Goal: Transaction & Acquisition: Purchase product/service

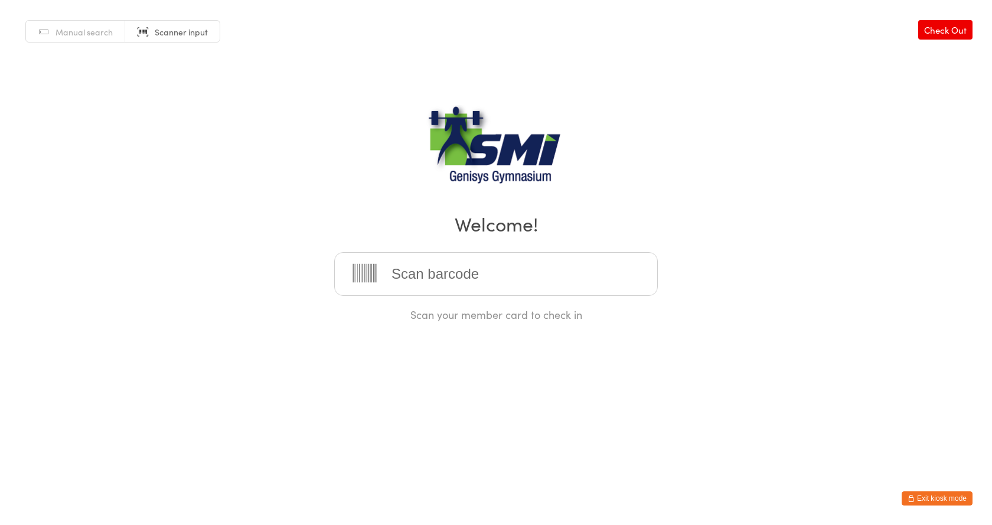
click at [424, 276] on input "search" at bounding box center [495, 274] width 323 height 44
type input "21571311278215713112"
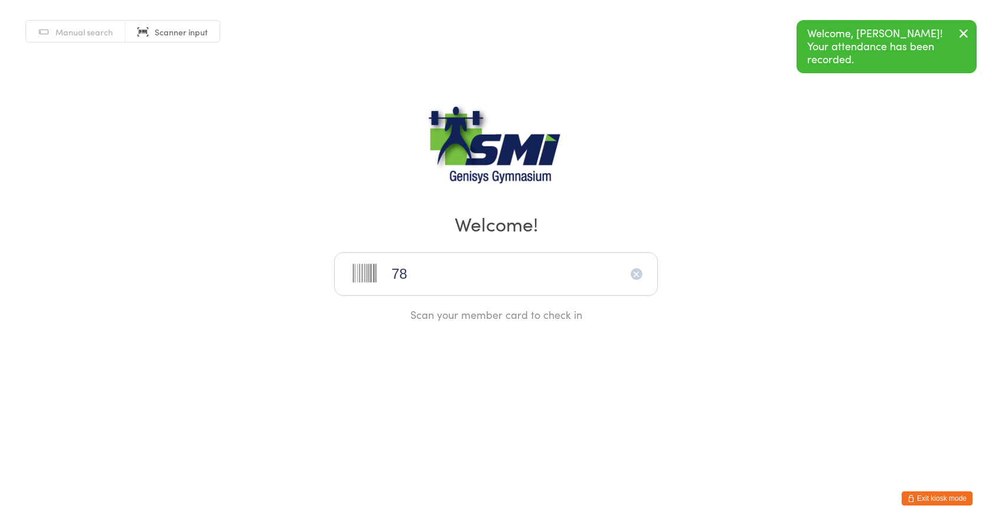
type input "78"
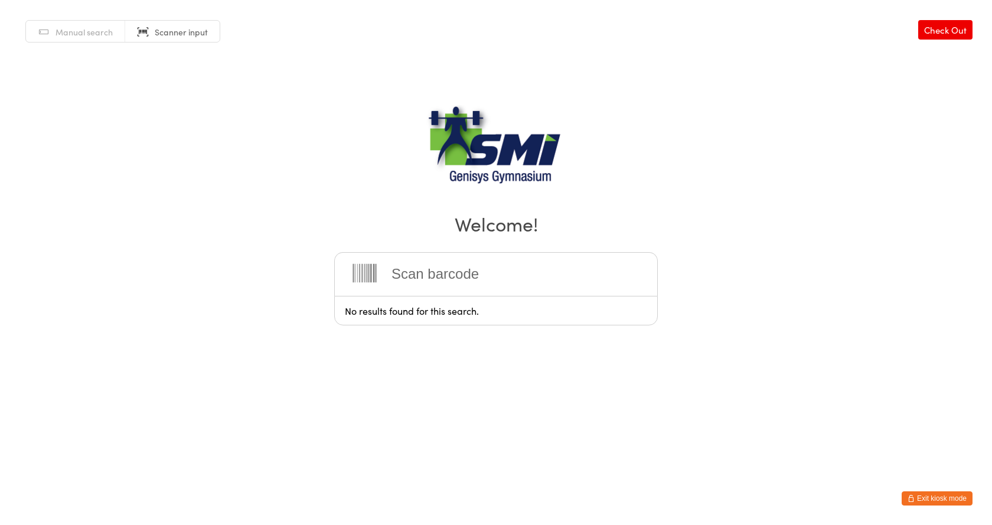
click at [907, 499] on button "Exit kiosk mode" at bounding box center [936, 498] width 71 height 14
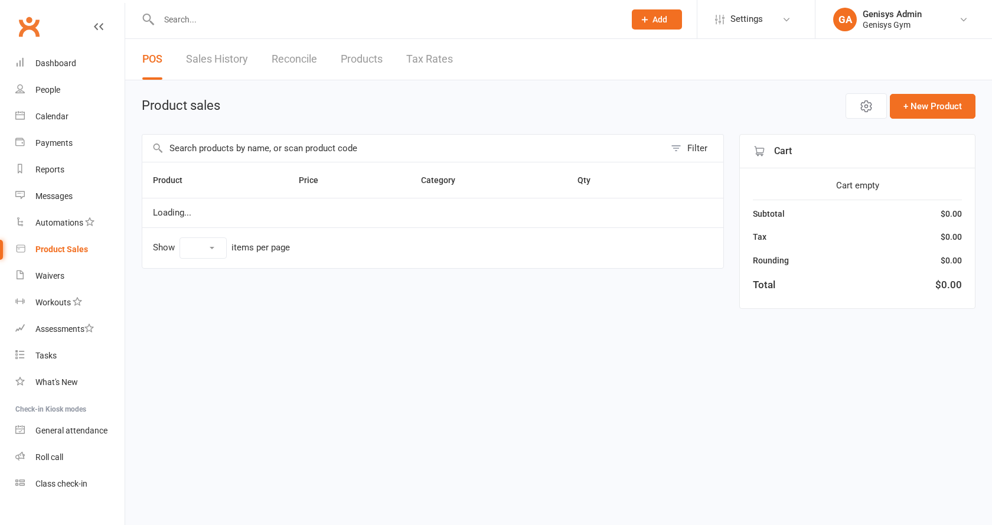
select select "100"
click at [740, 113] on icon "button" at bounding box center [733, 106] width 14 height 14
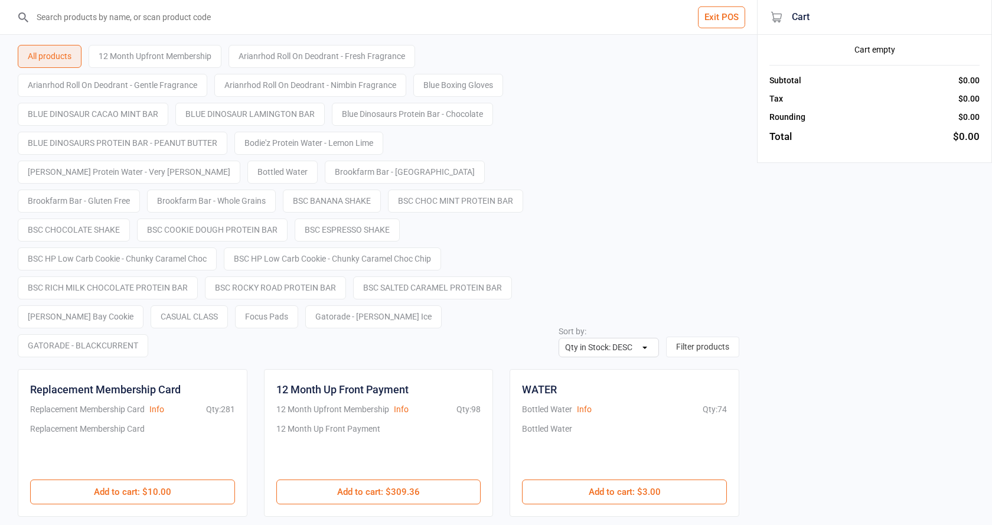
select select "stock_count-desc"
click at [127, 23] on input "search" at bounding box center [385, 17] width 709 height 34
type input "9300652802542"
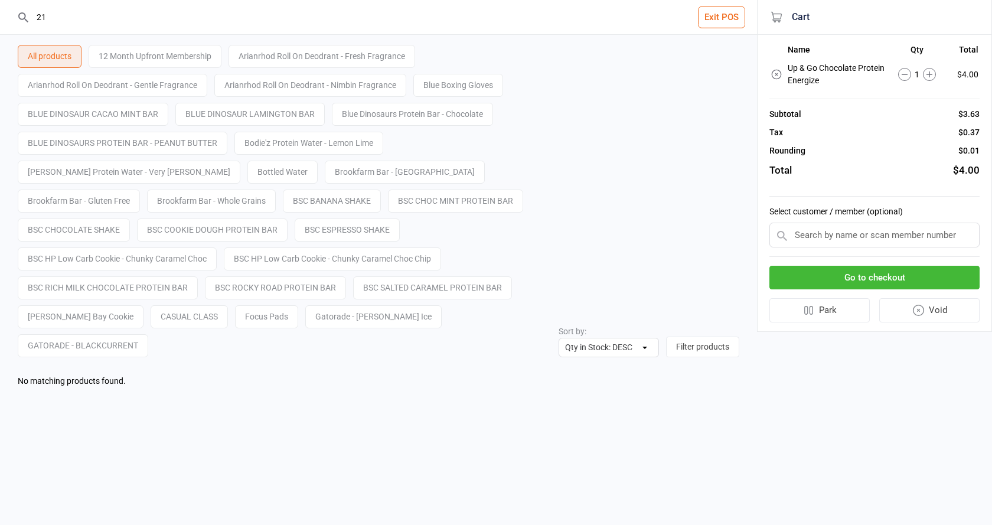
type input "2"
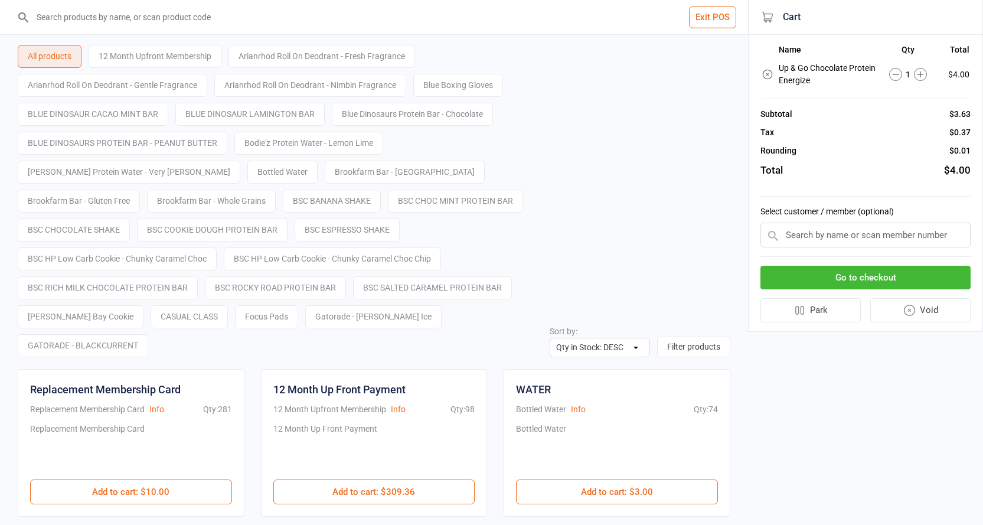
click at [836, 271] on button "Go to checkout" at bounding box center [865, 278] width 210 height 24
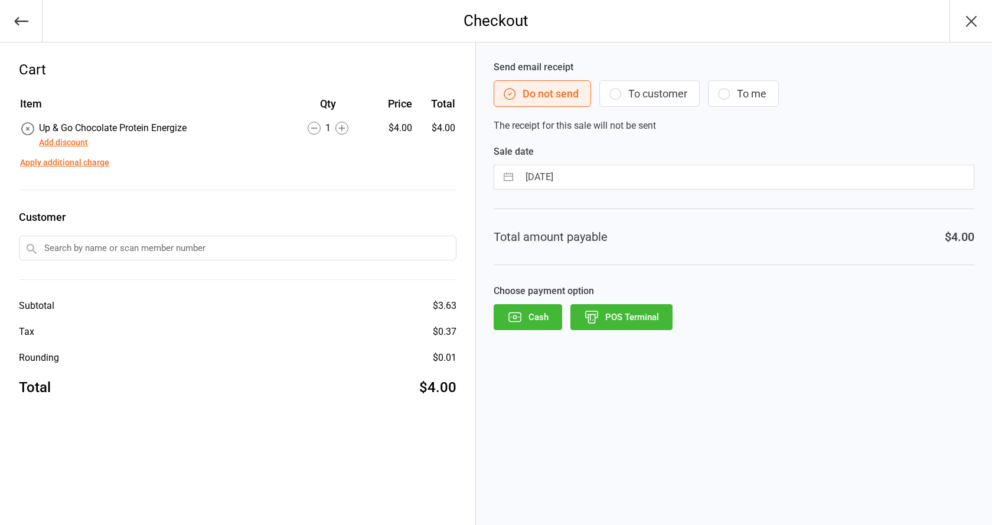
click at [625, 318] on button "POS Terminal" at bounding box center [621, 317] width 102 height 26
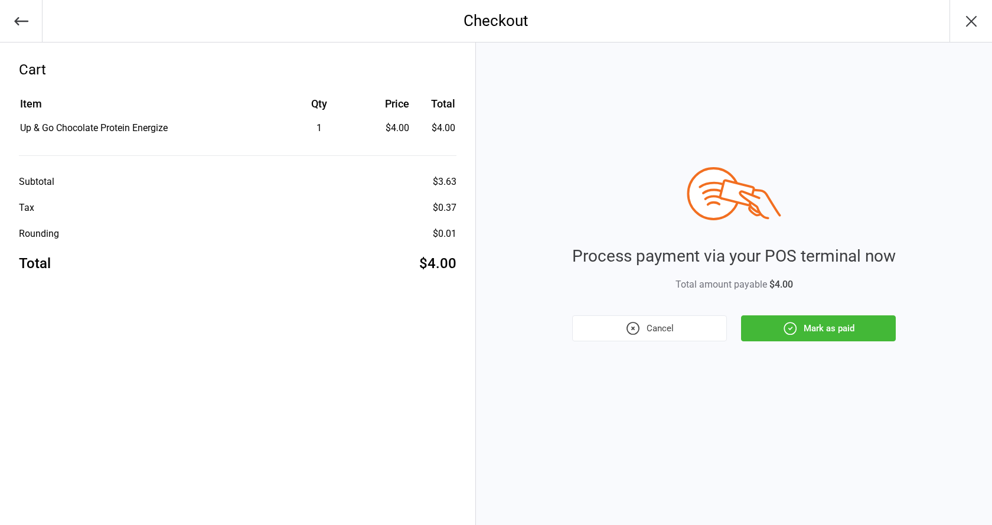
click at [781, 314] on div "Process payment via your POS terminal now Total amount payable $4.00 Cancel Mar…" at bounding box center [733, 254] width 323 height 174
drag, startPoint x: 787, startPoint y: 326, endPoint x: 794, endPoint y: 323, distance: 7.7
click at [794, 323] on icon "button" at bounding box center [789, 328] width 15 height 15
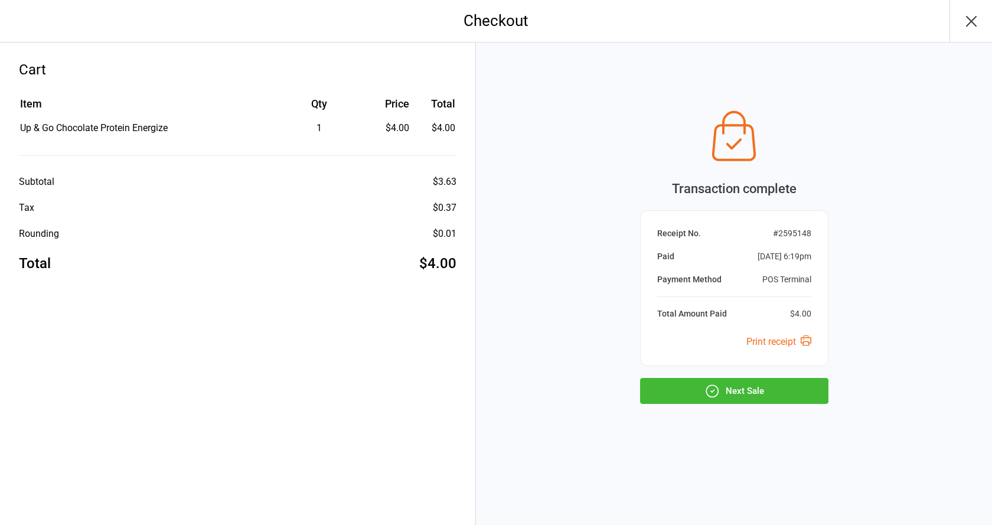
click at [725, 395] on button "Next Sale" at bounding box center [734, 391] width 188 height 26
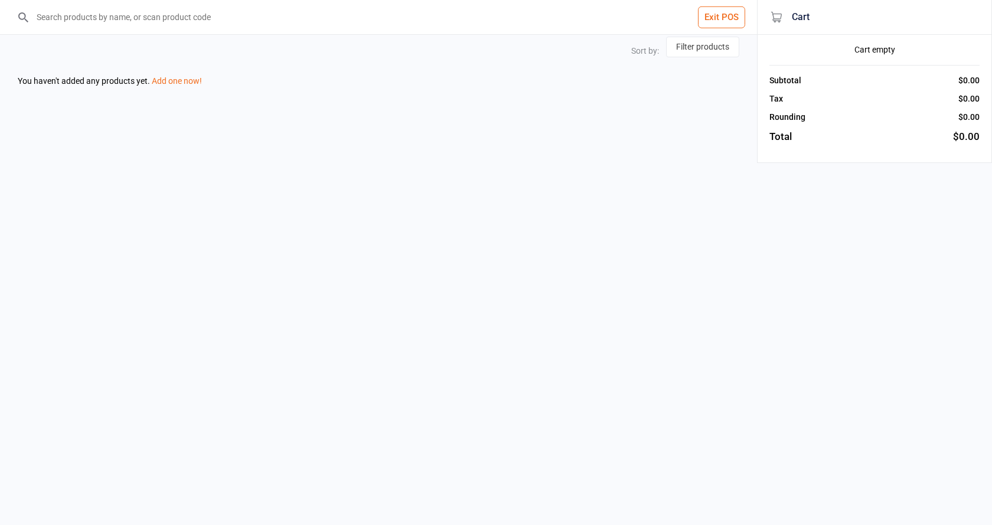
select select "stock_count-desc"
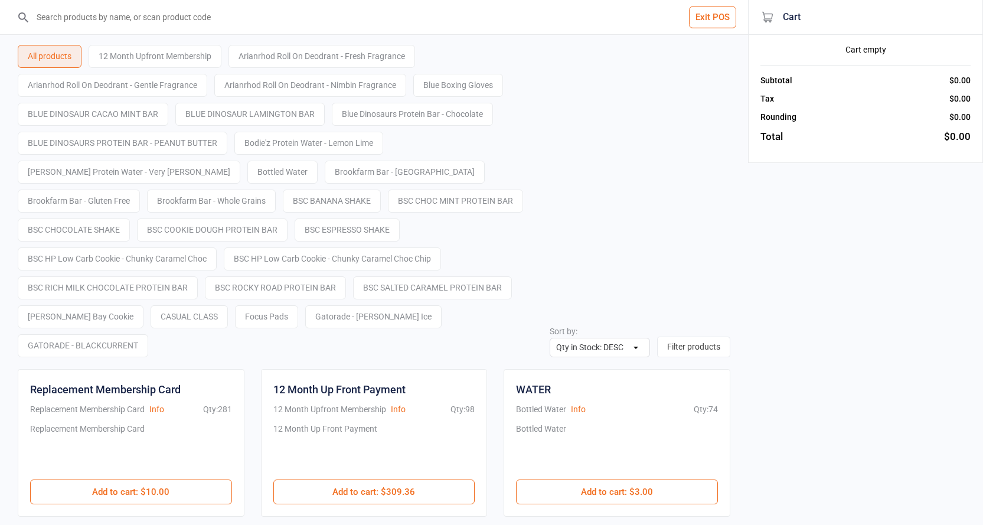
click at [737, 25] on header "Exit POS" at bounding box center [374, 17] width 748 height 35
click at [721, 21] on button "Exit POS" at bounding box center [712, 17] width 47 height 22
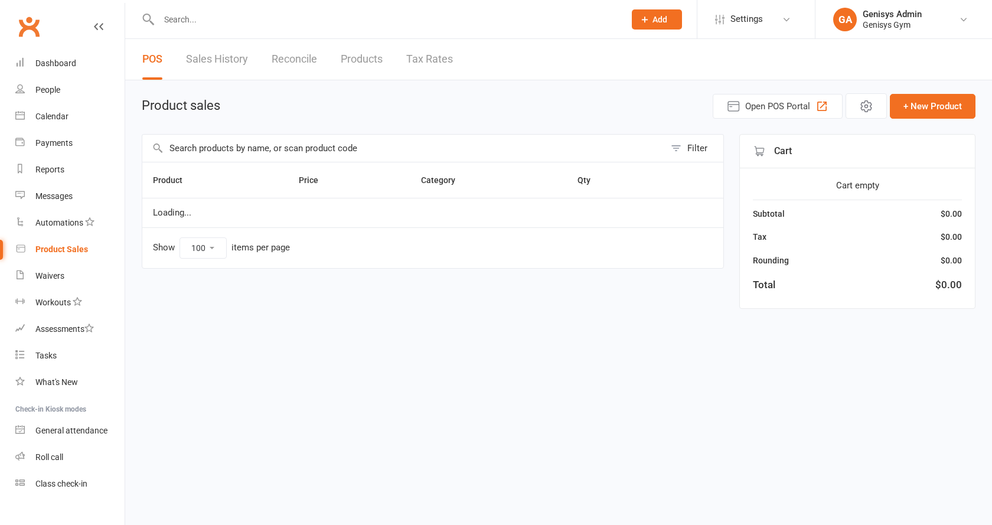
select select "100"
click at [51, 53] on link "Dashboard" at bounding box center [69, 63] width 109 height 27
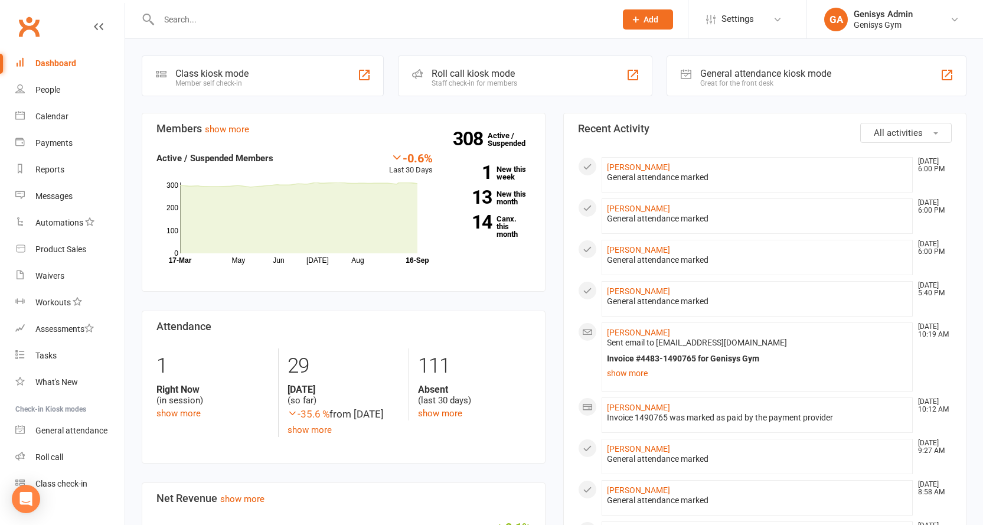
click at [819, 73] on div "General attendance kiosk mode" at bounding box center [765, 73] width 131 height 11
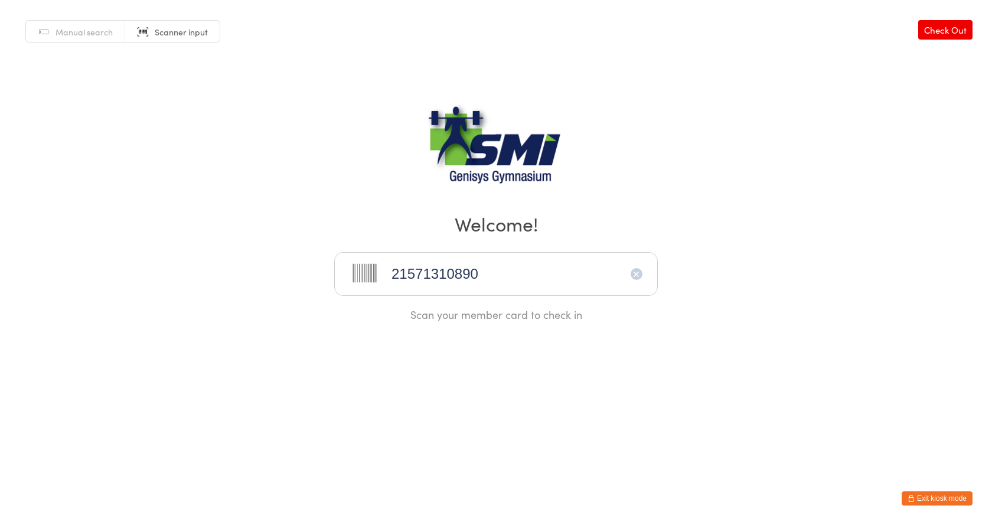
type input "21571310890"
